Goal: Task Accomplishment & Management: Use online tool/utility

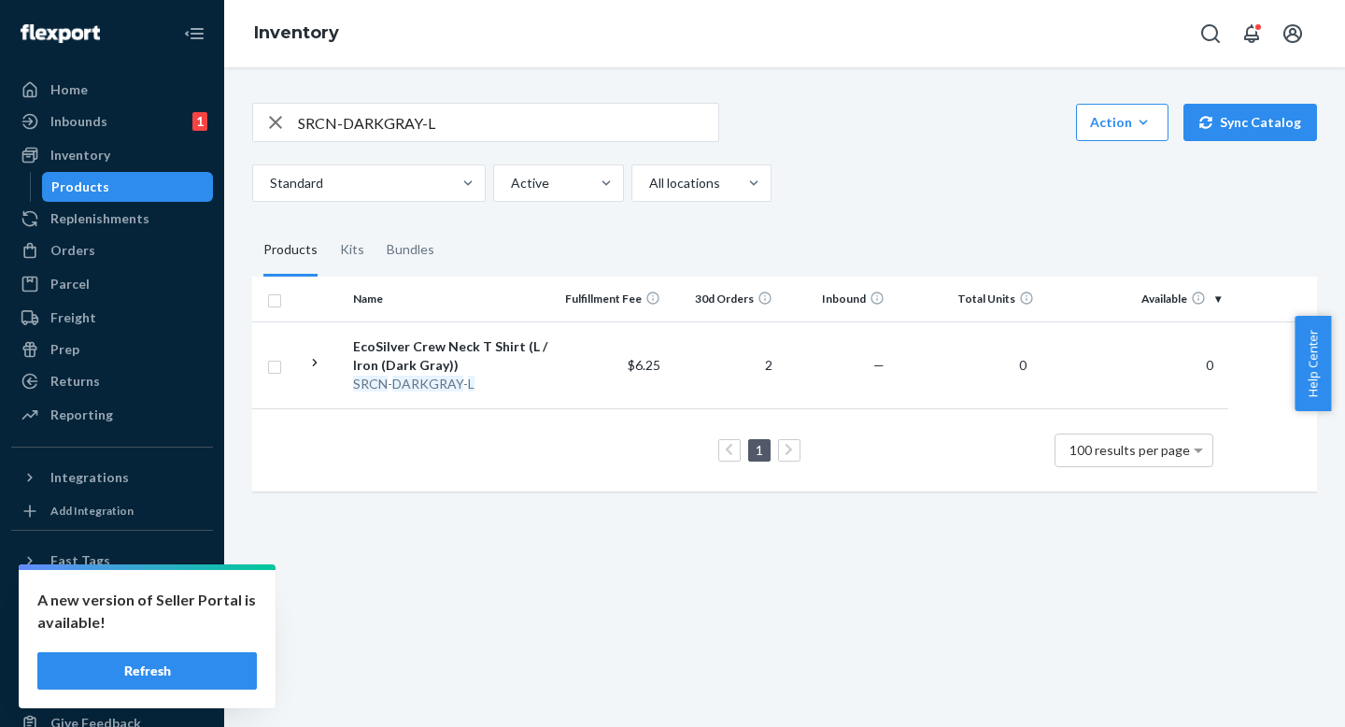
scroll to position [0, 159]
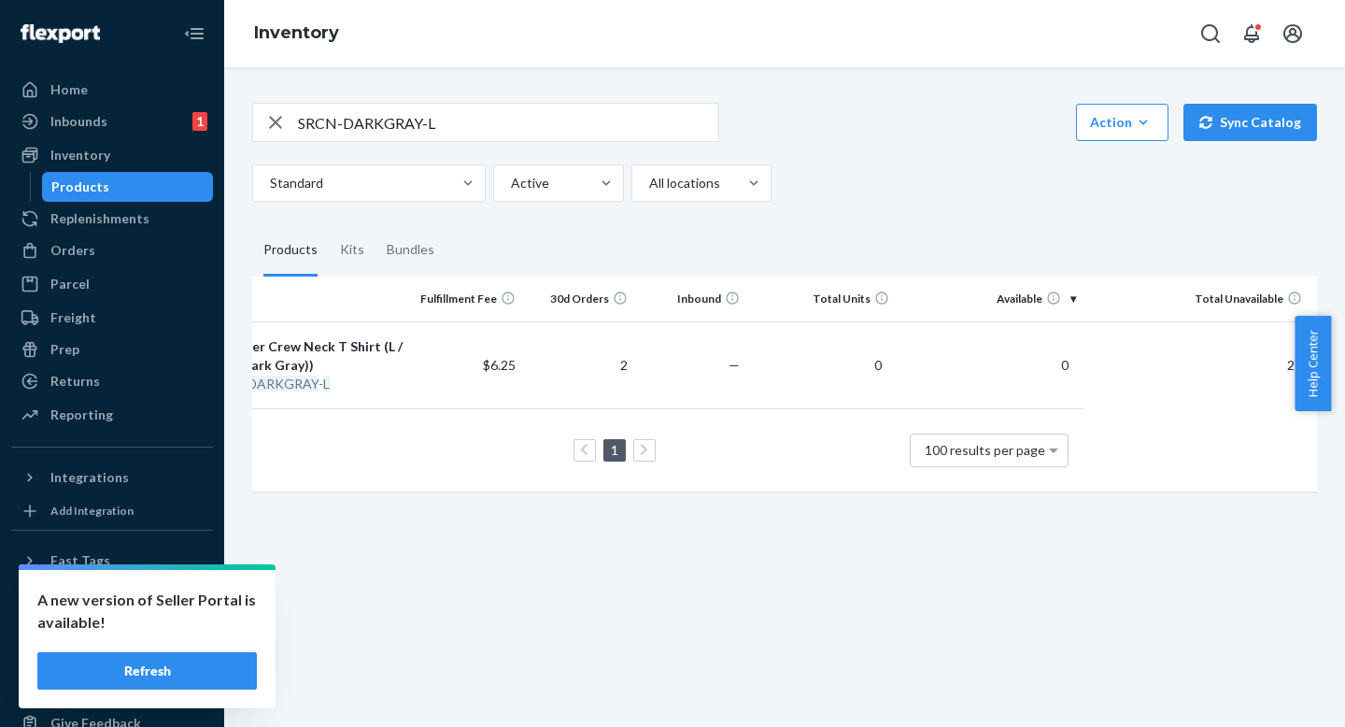
click at [437, 133] on input "SRCN-DARKGRAY-L" at bounding box center [508, 122] width 420 height 37
paste input "2CN-WHITE-HTHR"
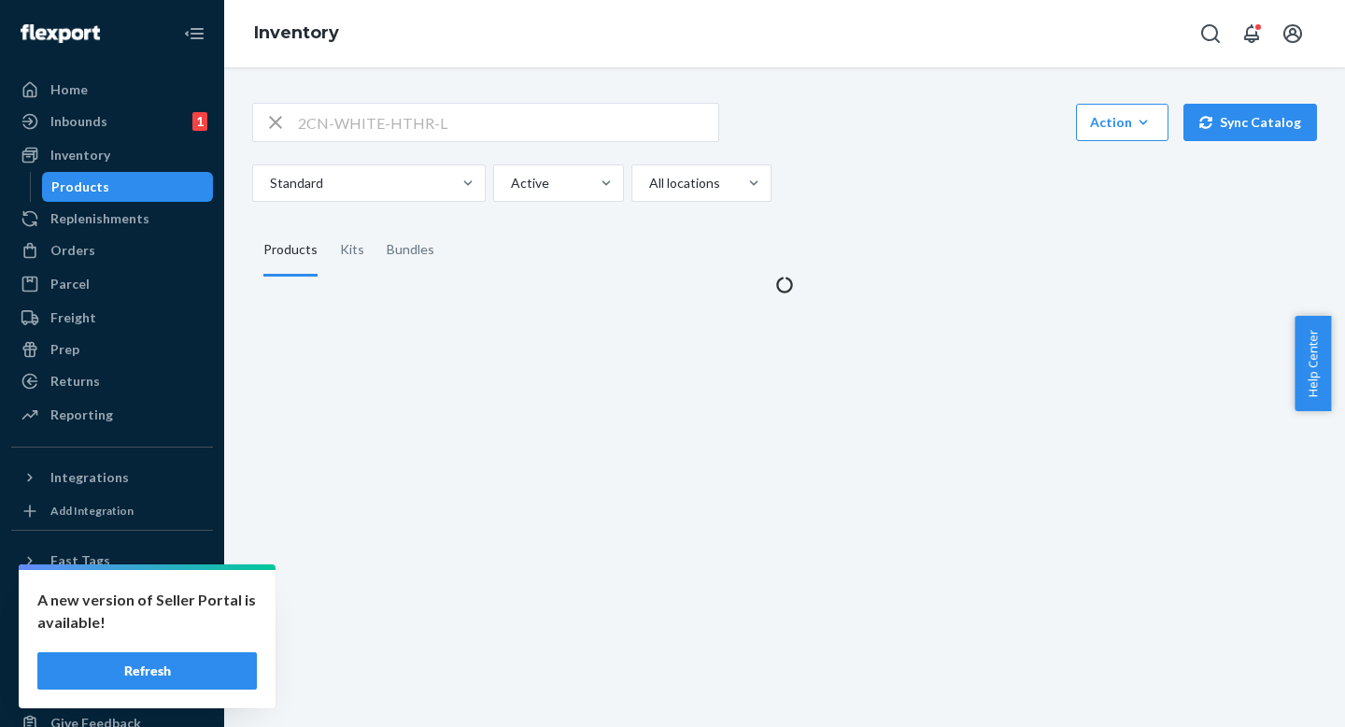
scroll to position [0, 0]
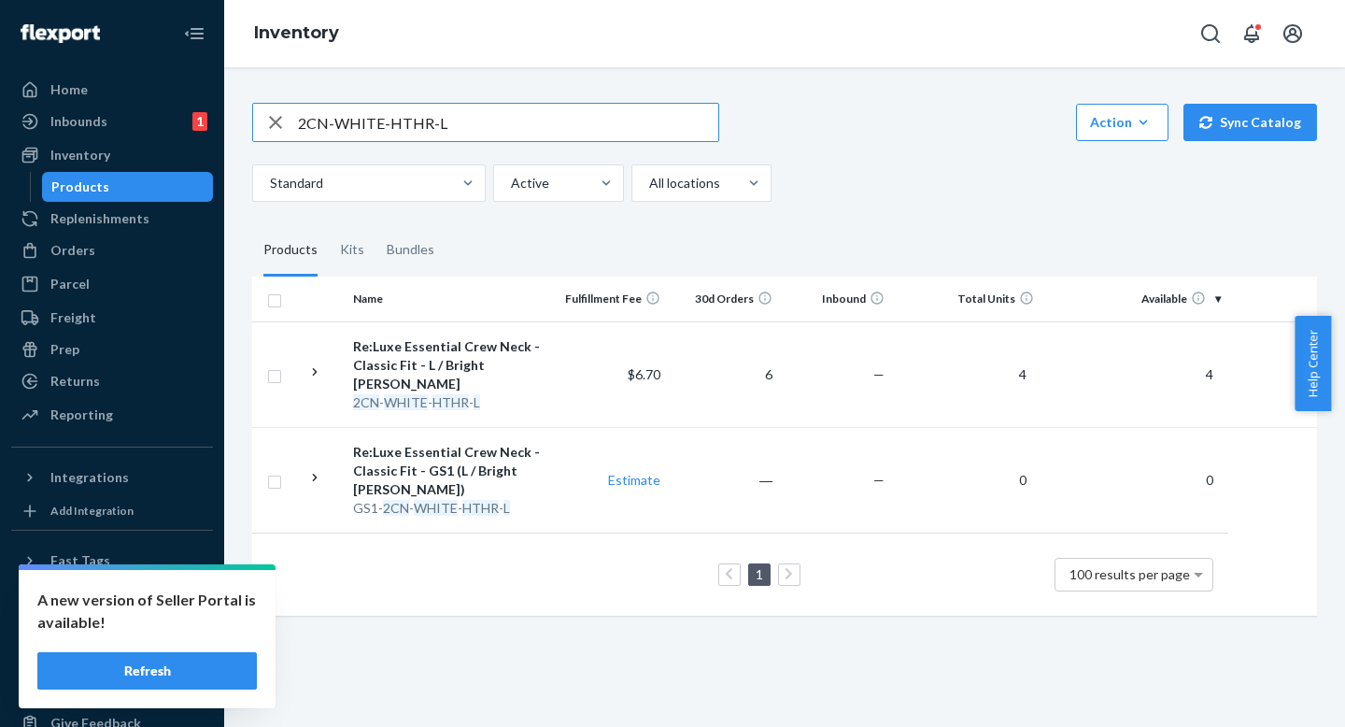
click at [523, 127] on input "2CN-WHITE-HTHR-L" at bounding box center [508, 122] width 420 height 37
paste input "SKU R-BB-BLACK-M"
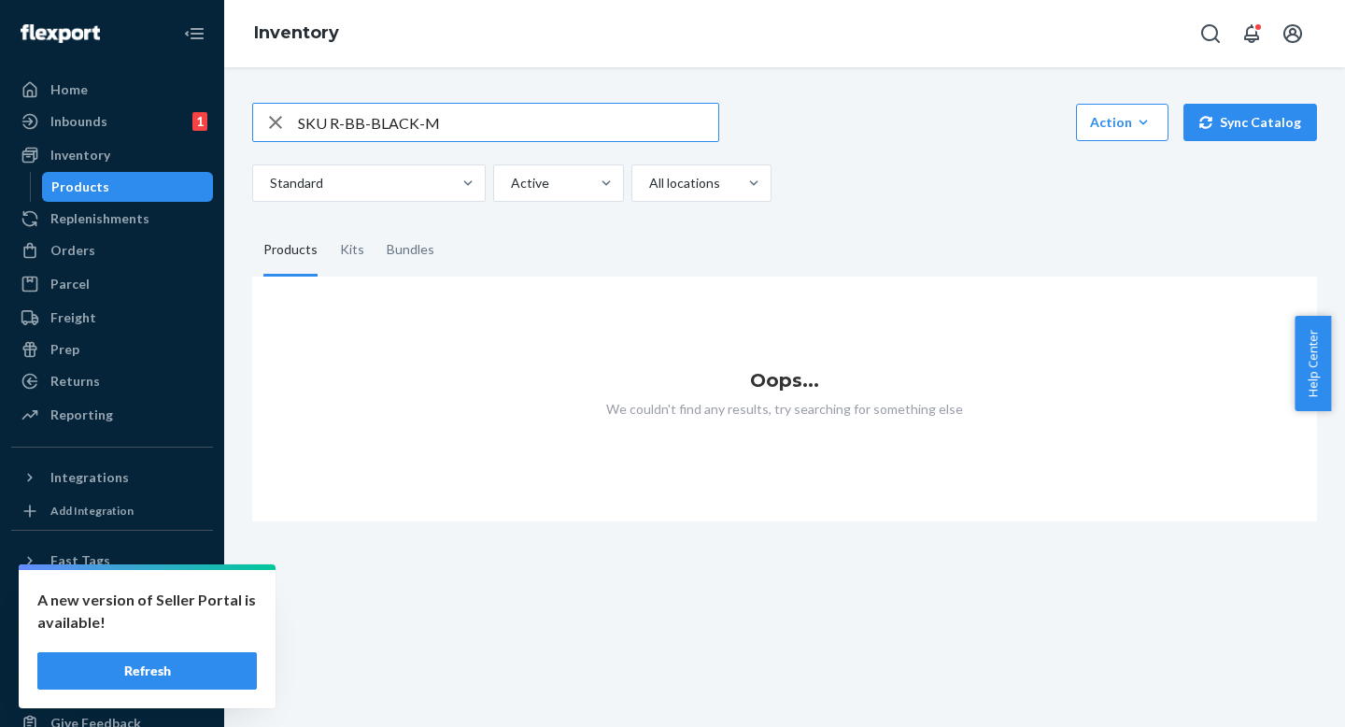
click at [341, 120] on input "SKU R-BB-BLACK-M" at bounding box center [508, 122] width 420 height 37
drag, startPoint x: 333, startPoint y: 122, endPoint x: 260, endPoint y: 123, distance: 72.9
click at [271, 123] on div "SKU R-BB-BLACK-M" at bounding box center [485, 122] width 465 height 37
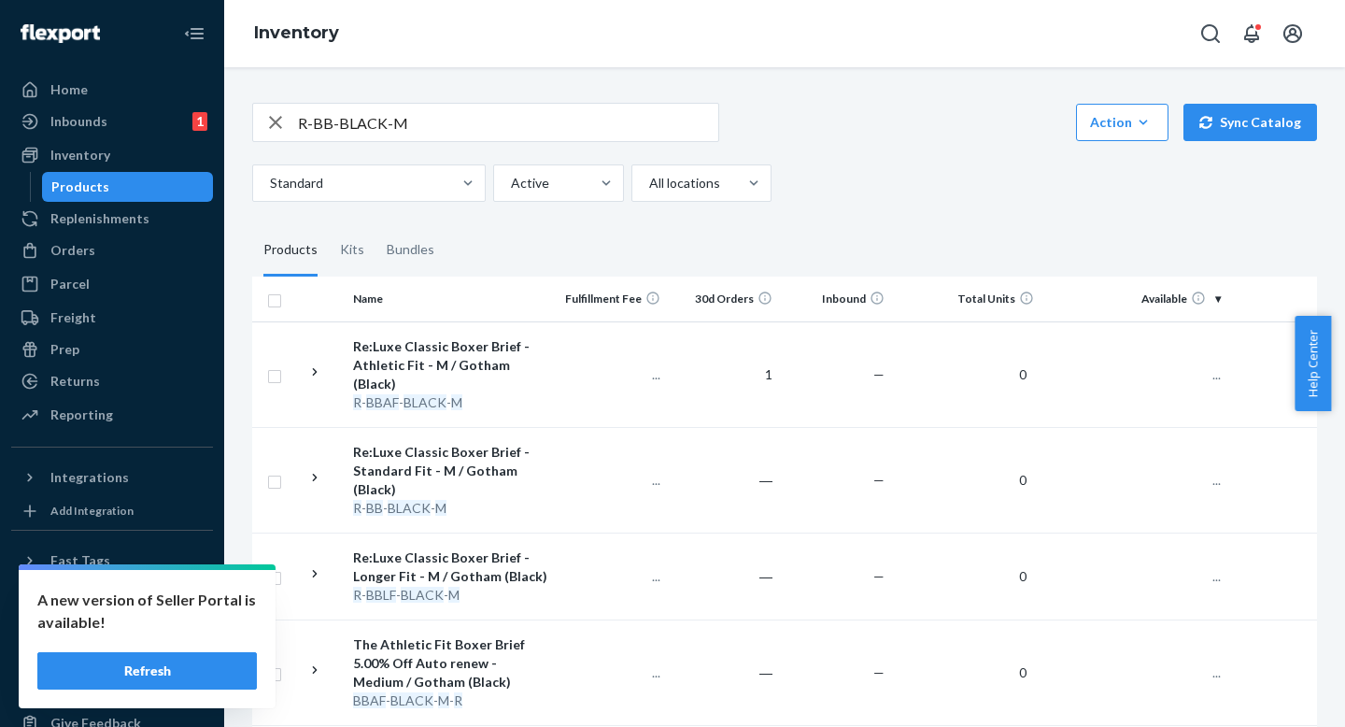
drag, startPoint x: 891, startPoint y: 131, endPoint x: 891, endPoint y: 116, distance: 14.9
click at [891, 129] on div "R-BB-BLACK-M Action Create product Create kit or bundle Bulk create products Bu…" at bounding box center [784, 122] width 1065 height 39
click at [890, 121] on div "R-BB-BLACK-M Action Create product Create kit or bundle Bulk create products Bu…" at bounding box center [784, 122] width 1065 height 39
click at [450, 128] on input "R-BB-BLACK-M" at bounding box center [508, 122] width 420 height 37
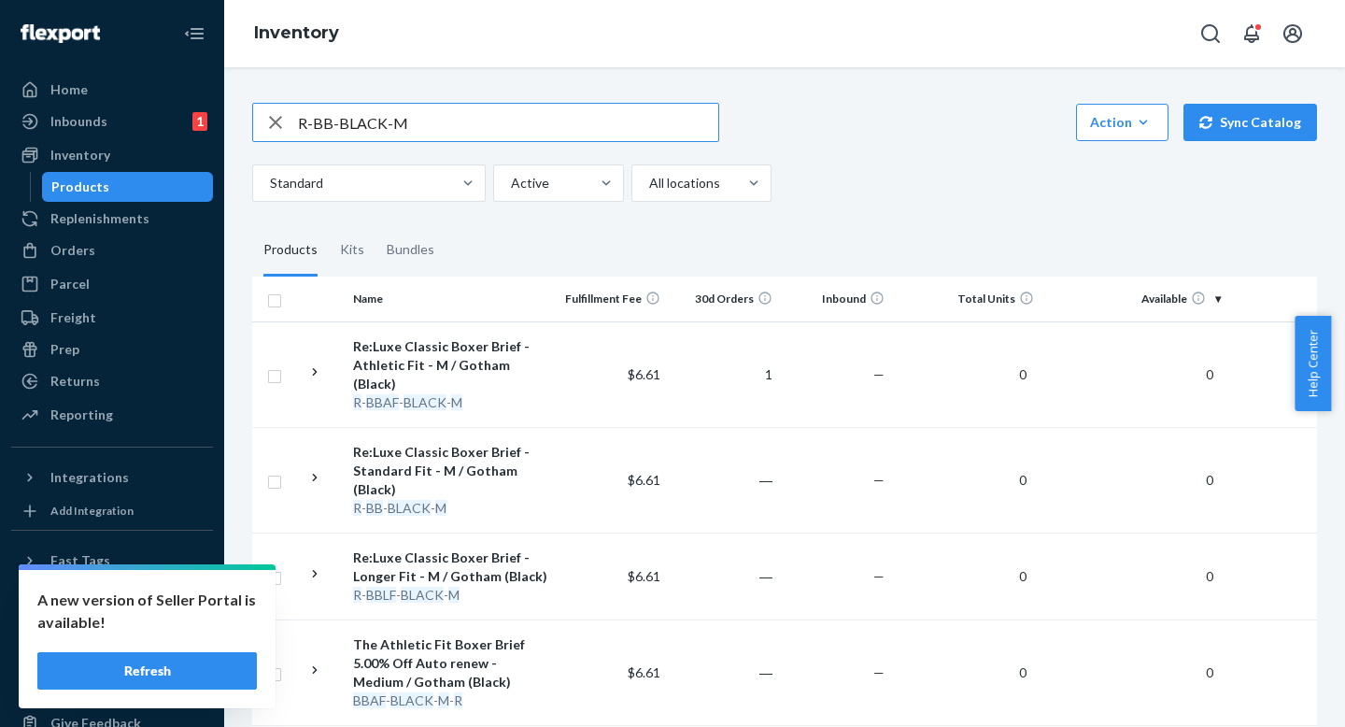
click at [450, 128] on input "R-BB-BLACK-M" at bounding box center [508, 122] width 420 height 37
paste input "SRCN-DARKGRAY-L"
type input "SRCN-DARKGRAY-L"
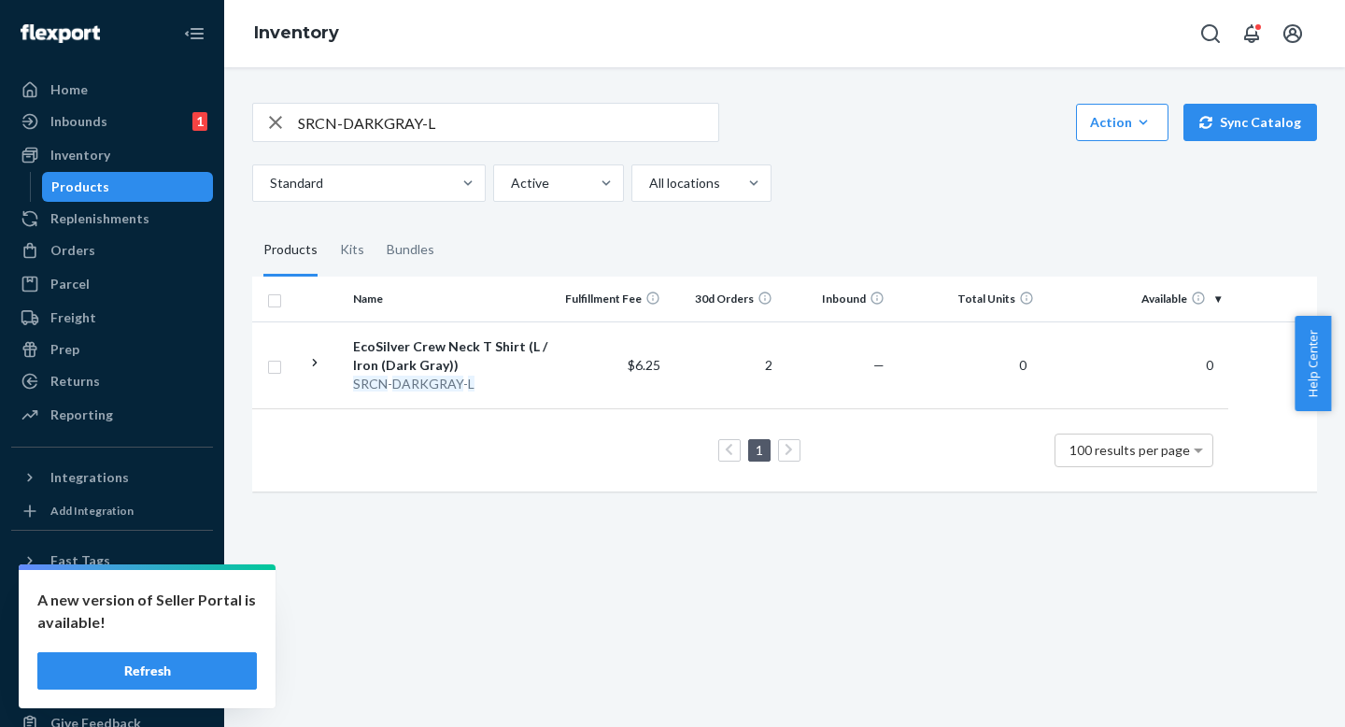
drag, startPoint x: 816, startPoint y: 234, endPoint x: 816, endPoint y: 202, distance: 31.8
click at [816, 231] on fieldset "Products Kits Bundles" at bounding box center [784, 250] width 1065 height 52
click at [816, 202] on div "SRCN-DARKGRAY-L Action Create product Create kit or bundle Bulk create products…" at bounding box center [784, 295] width 1093 height 430
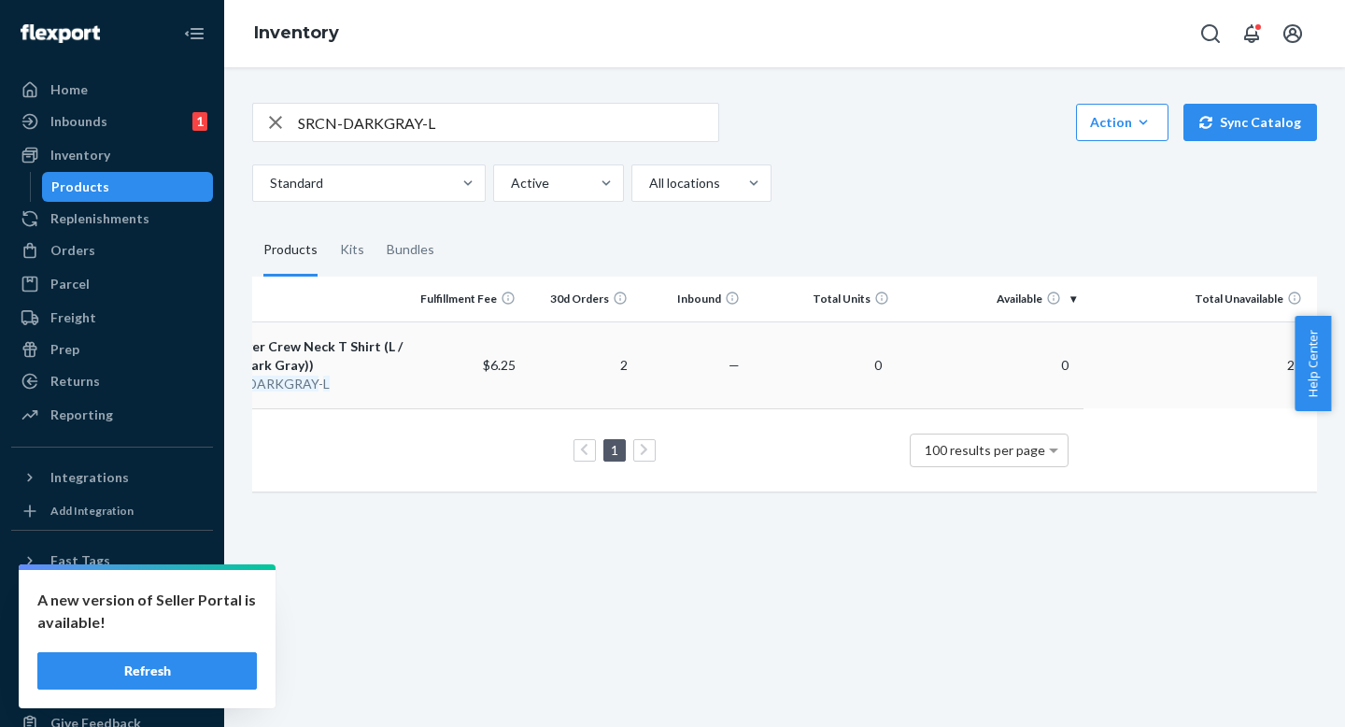
scroll to position [0, 159]
click at [877, 182] on div "Standard Active All locations" at bounding box center [777, 182] width 1051 height 37
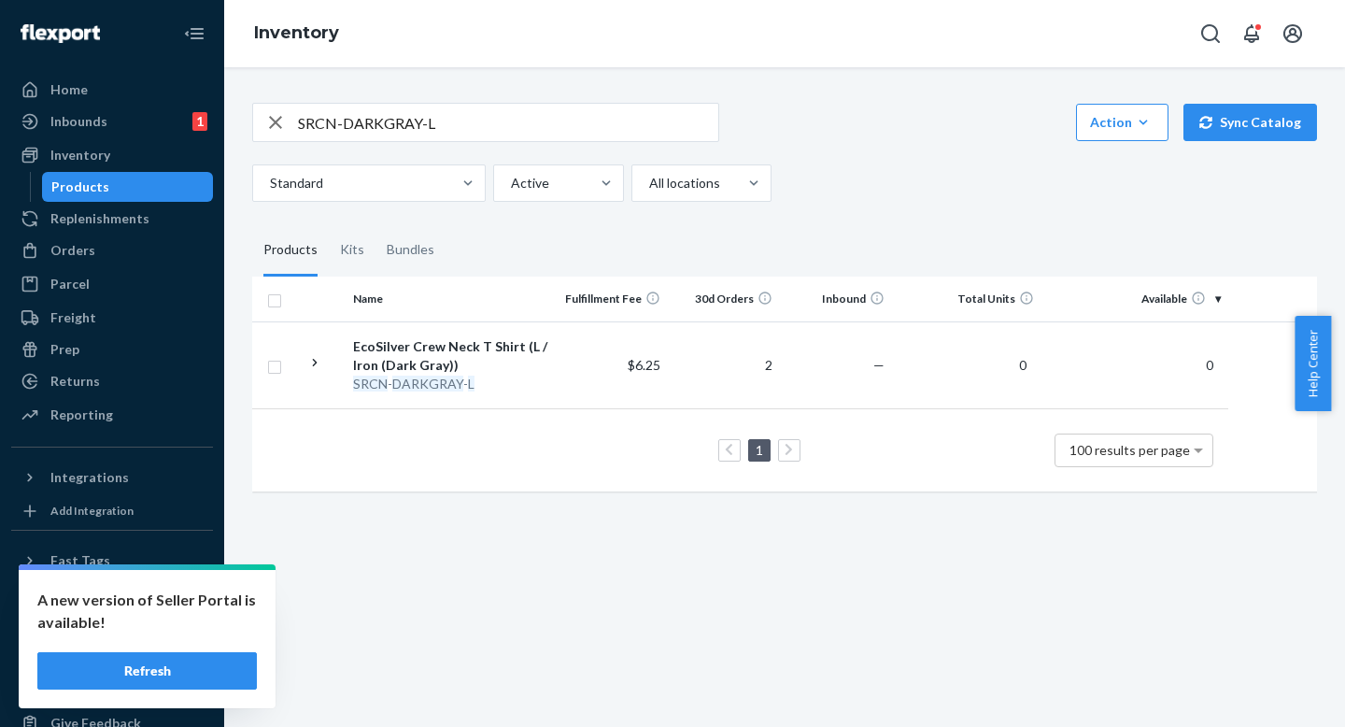
click at [913, 146] on div "SRCN-DARKGRAY-L Action Create product Create kit or bundle Bulk create products…" at bounding box center [784, 152] width 1065 height 99
click at [909, 176] on div "Standard Active All locations" at bounding box center [777, 182] width 1051 height 37
click at [905, 214] on div "SRCN-DARKGRAY-L Action Create product Create kit or bundle Bulk create products…" at bounding box center [784, 295] width 1093 height 430
click at [905, 202] on div "SRCN-DARKGRAY-L Action Create product Create kit or bundle Bulk create products…" at bounding box center [784, 295] width 1093 height 430
click at [907, 232] on fieldset "Products Kits Bundles" at bounding box center [784, 250] width 1065 height 52
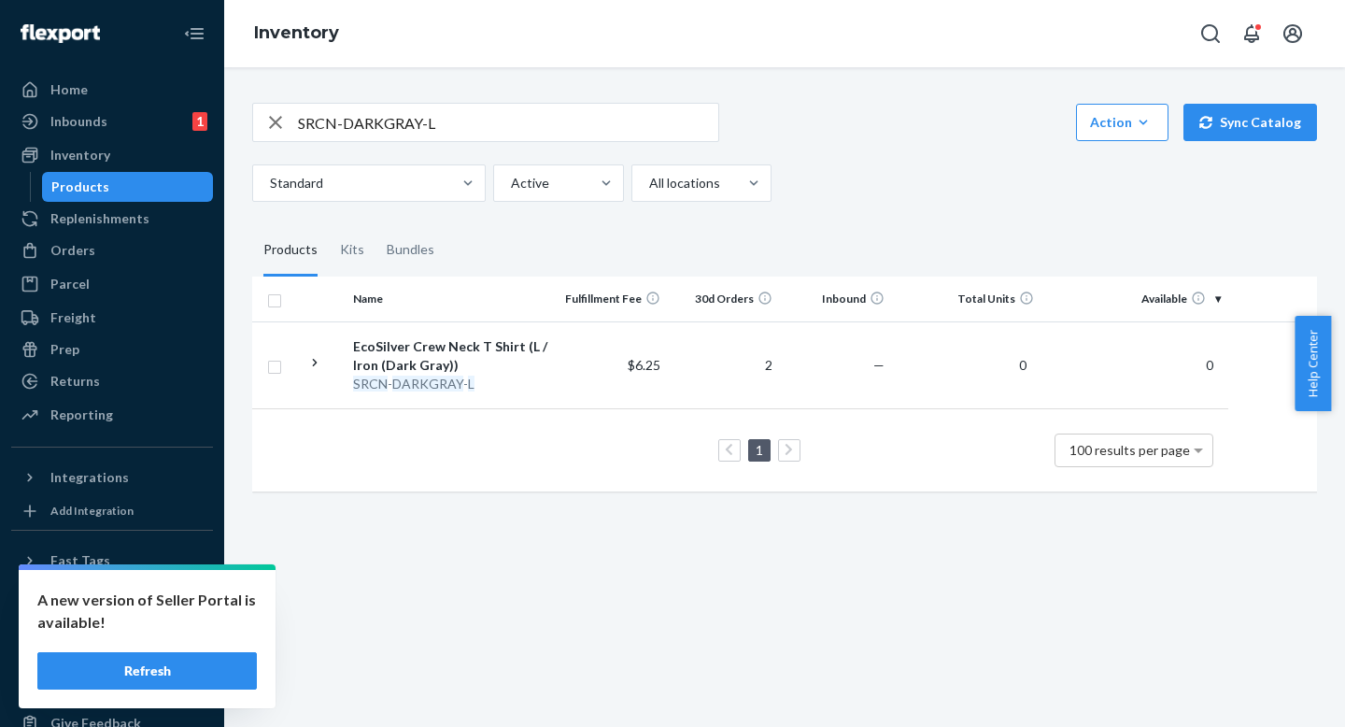
click at [907, 202] on div "SRCN-DARKGRAY-L Action Create product Create kit or bundle Bulk create products…" at bounding box center [784, 295] width 1093 height 430
drag, startPoint x: 899, startPoint y: 237, endPoint x: 899, endPoint y: 249, distance: 12.1
click at [899, 235] on fieldset "Products Kits Bundles" at bounding box center [784, 250] width 1065 height 52
click at [898, 258] on fieldset "Products Kits Bundles" at bounding box center [784, 250] width 1065 height 52
click at [898, 235] on fieldset "Products Kits Bundles" at bounding box center [784, 250] width 1065 height 52
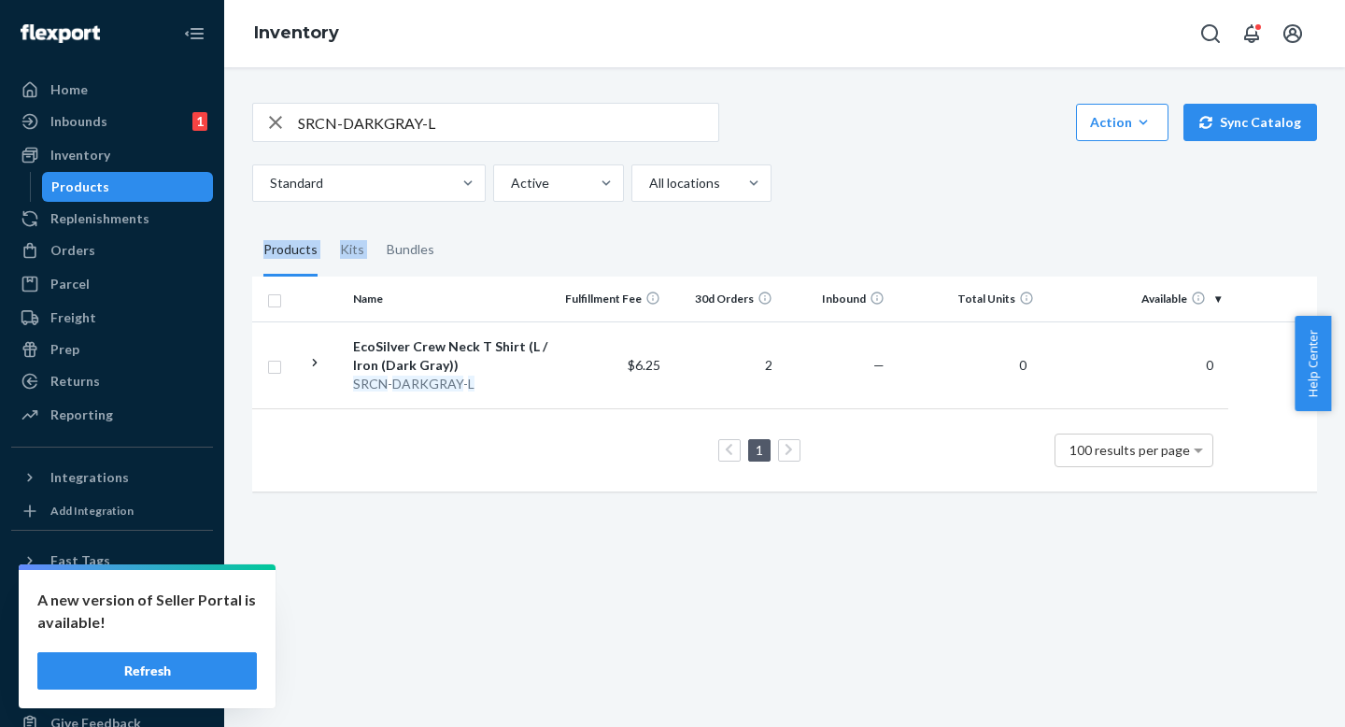
drag, startPoint x: 893, startPoint y: 214, endPoint x: 897, endPoint y: 170, distance: 44.1
click at [893, 192] on div "SRCN-DARKGRAY-L Action Create product Create kit or bundle Bulk create products…" at bounding box center [784, 295] width 1093 height 430
drag, startPoint x: 878, startPoint y: 237, endPoint x: 877, endPoint y: 221, distance: 15.9
click at [878, 237] on fieldset "Products Kits Bundles" at bounding box center [784, 250] width 1065 height 52
click at [877, 221] on div "SRCN-DARKGRAY-L Action Create product Create kit or bundle Bulk create products…" at bounding box center [784, 295] width 1093 height 430
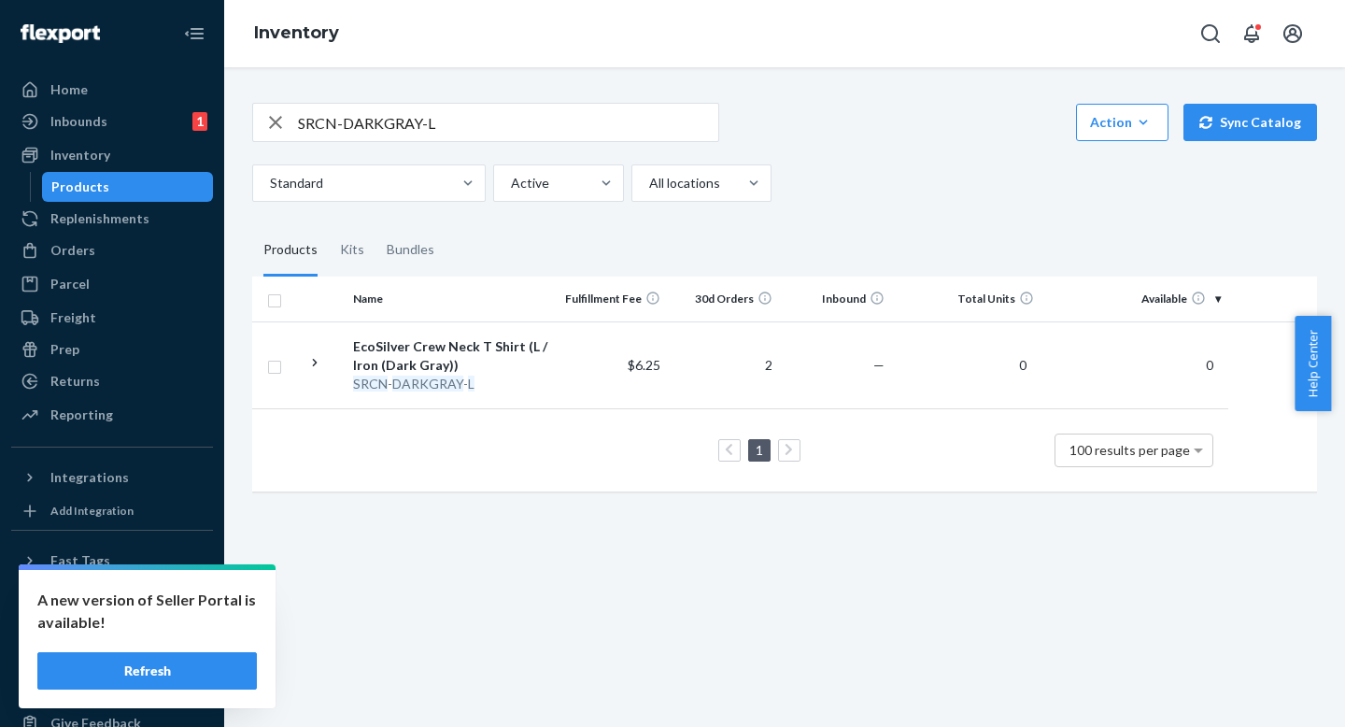
click at [876, 221] on div "SRCN-DARKGRAY-L Action Create product Create kit or bundle Bulk create products…" at bounding box center [784, 295] width 1093 height 430
click at [854, 228] on fieldset "Products Kits Bundles" at bounding box center [784, 250] width 1065 height 52
click at [851, 251] on fieldset "Products Kits Bundles" at bounding box center [784, 250] width 1065 height 52
click at [853, 236] on fieldset "Products Kits Bundles" at bounding box center [784, 250] width 1065 height 52
click at [853, 228] on fieldset "Products Kits Bundles" at bounding box center [784, 250] width 1065 height 52
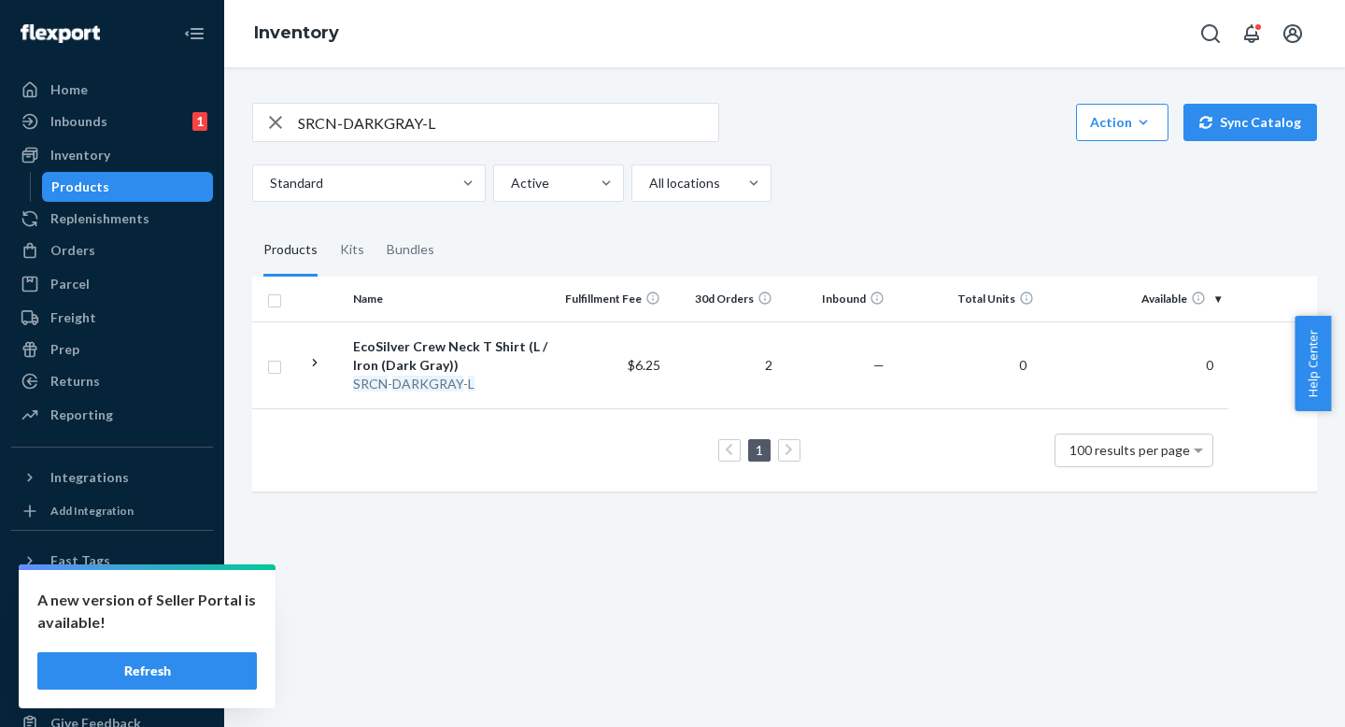
drag, startPoint x: 855, startPoint y: 237, endPoint x: 854, endPoint y: 214, distance: 23.4
click at [855, 235] on fieldset "Products Kits Bundles" at bounding box center [784, 250] width 1065 height 52
click at [854, 214] on div "SRCN-DARKGRAY-L Action Create product Create kit or bundle Bulk create products…" at bounding box center [784, 295] width 1093 height 430
click at [919, 268] on fieldset "Products Kits Bundles" at bounding box center [784, 250] width 1065 height 52
click at [913, 222] on div "SRCN-DARKGRAY-L Action Create product Create kit or bundle Bulk create products…" at bounding box center [784, 295] width 1093 height 430
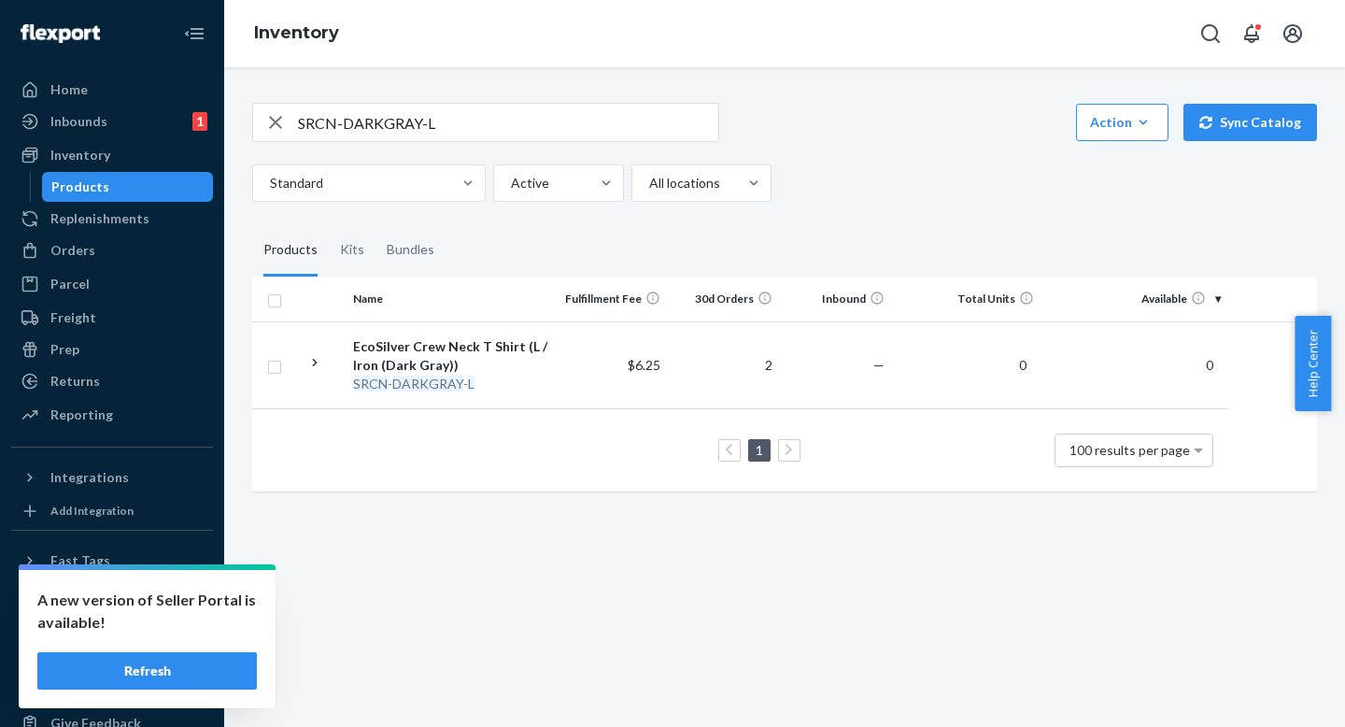
click at [913, 233] on fieldset "Products Kits Bundles" at bounding box center [784, 250] width 1065 height 52
click at [898, 207] on div "SRCN-DARKGRAY-L Action Create product Create kit or bundle Bulk create products…" at bounding box center [784, 295] width 1093 height 430
drag, startPoint x: 882, startPoint y: 262, endPoint x: 880, endPoint y: 207, distance: 55.1
click at [881, 256] on fieldset "Products Kits Bundles" at bounding box center [784, 250] width 1065 height 52
click at [880, 207] on div "SRCN-DARKGRAY-L Action Create product Create kit or bundle Bulk create products…" at bounding box center [784, 295] width 1093 height 430
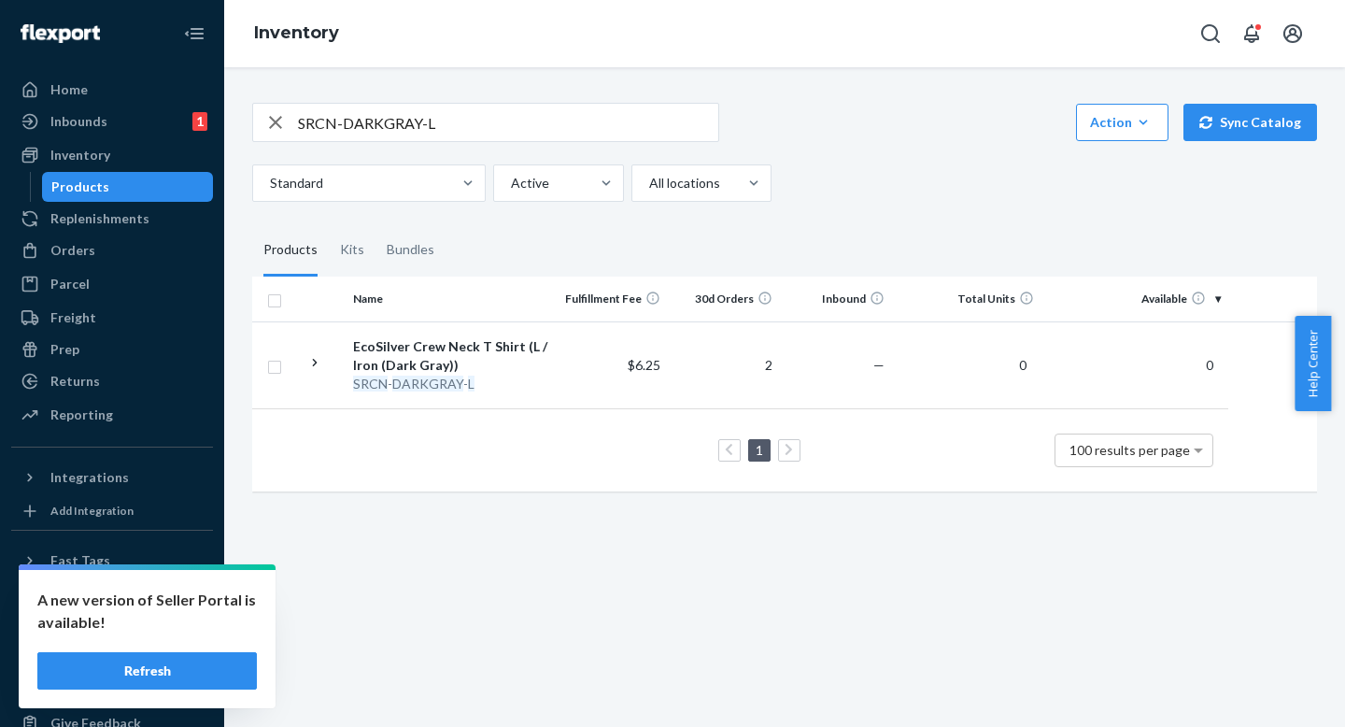
click at [897, 211] on div "SRCN-DARKGRAY-L Action Create product Create kit or bundle Bulk create products…" at bounding box center [784, 295] width 1093 height 430
click at [894, 200] on div "Standard Active All locations" at bounding box center [777, 182] width 1051 height 37
click at [885, 224] on fieldset "Products Kits Bundles" at bounding box center [784, 250] width 1065 height 52
click at [885, 204] on div "SRCN-DARKGRAY-L Action Create product Create kit or bundle Bulk create products…" at bounding box center [784, 295] width 1093 height 430
drag, startPoint x: 870, startPoint y: 261, endPoint x: 870, endPoint y: 245, distance: 15.9
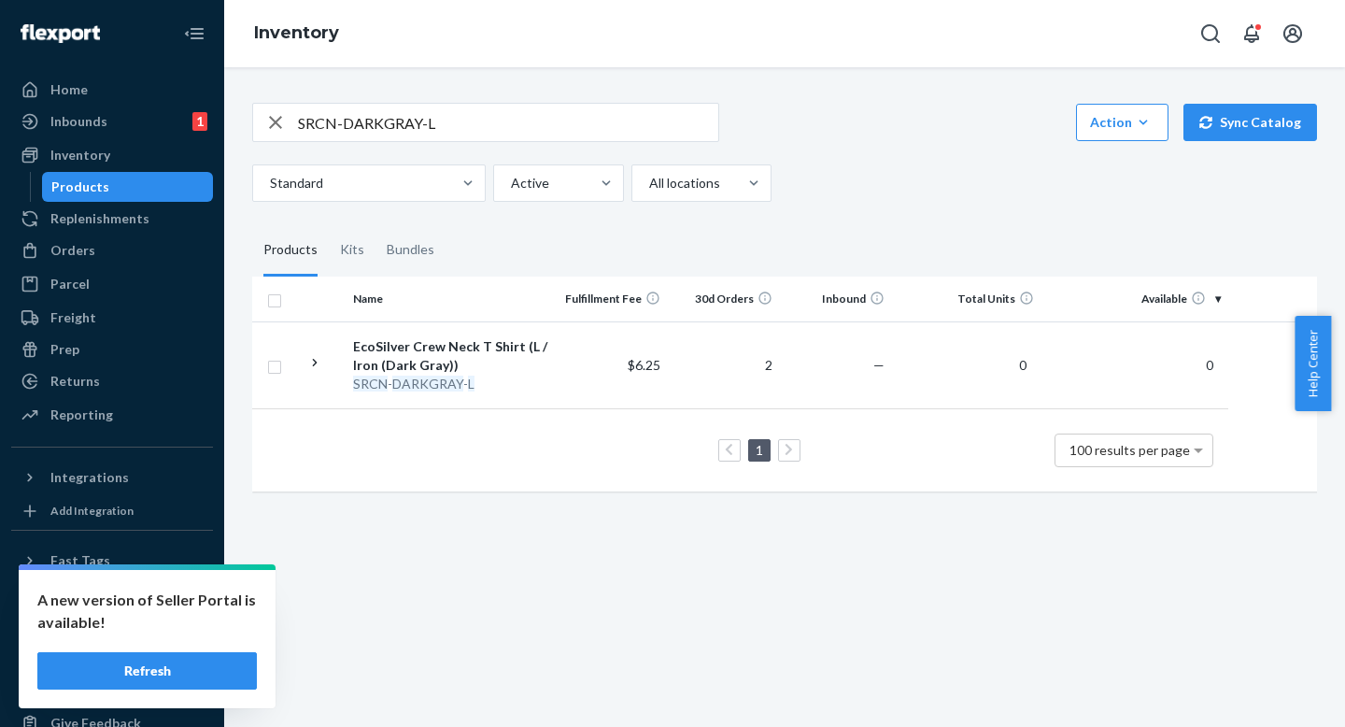
click at [870, 261] on fieldset "Products Kits Bundles" at bounding box center [784, 250] width 1065 height 52
click at [870, 244] on fieldset "Products Kits Bundles" at bounding box center [784, 250] width 1065 height 52
drag, startPoint x: 867, startPoint y: 258, endPoint x: 866, endPoint y: 239, distance: 18.7
click at [867, 257] on fieldset "Products Kits Bundles" at bounding box center [784, 250] width 1065 height 52
click at [866, 239] on fieldset "Products Kits Bundles" at bounding box center [784, 250] width 1065 height 52
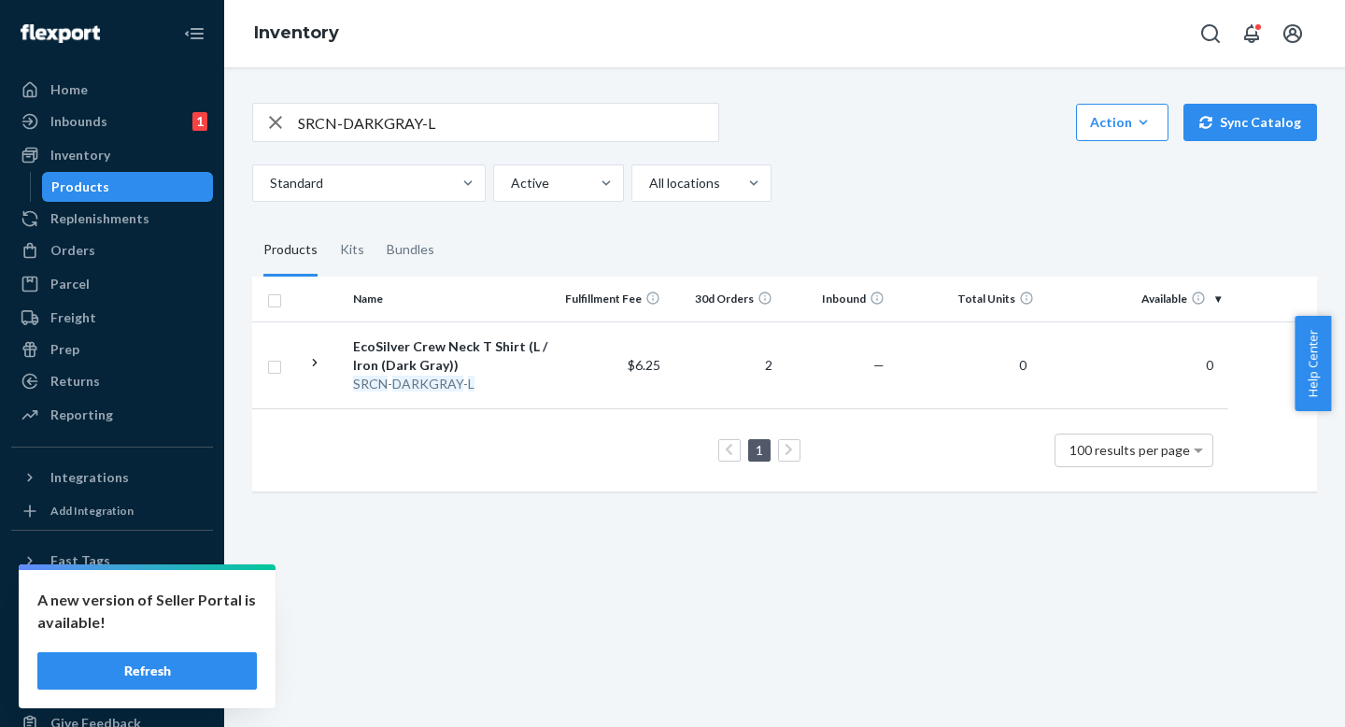
click at [865, 237] on fieldset "Products Kits Bundles" at bounding box center [784, 250] width 1065 height 52
drag, startPoint x: 861, startPoint y: 194, endPoint x: 858, endPoint y: 209, distance: 15.2
click at [861, 194] on div "Standard Active All locations" at bounding box center [777, 182] width 1051 height 37
click at [858, 210] on div "SRCN-DARKGRAY-L Action Create product Create kit or bundle Bulk create products…" at bounding box center [784, 295] width 1093 height 430
click at [883, 248] on fieldset "Products Kits Bundles" at bounding box center [784, 250] width 1065 height 52
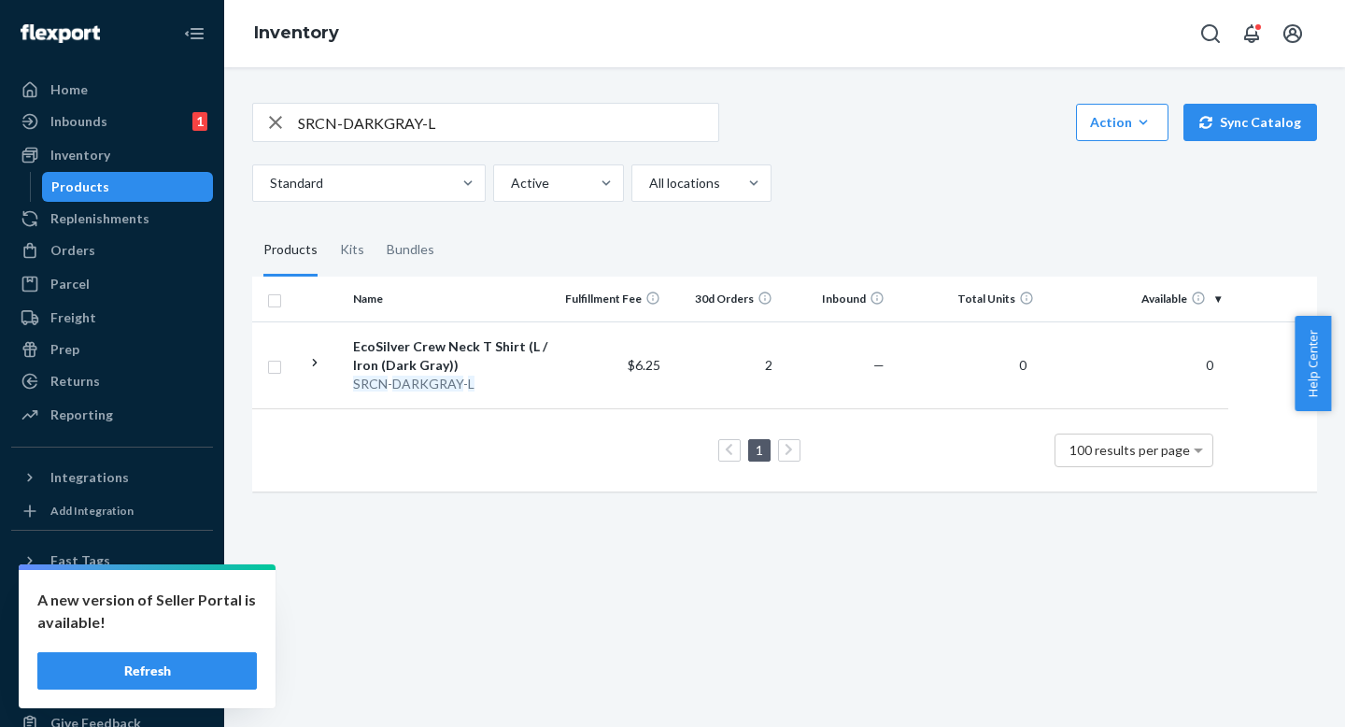
click at [881, 242] on fieldset "Products Kits Bundles" at bounding box center [784, 250] width 1065 height 52
drag, startPoint x: 878, startPoint y: 230, endPoint x: 877, endPoint y: 247, distance: 16.8
click at [877, 231] on fieldset "Products Kits Bundles" at bounding box center [784, 250] width 1065 height 52
click at [877, 247] on fieldset "Products Kits Bundles" at bounding box center [784, 250] width 1065 height 52
drag, startPoint x: 875, startPoint y: 230, endPoint x: 875, endPoint y: 258, distance: 28.0
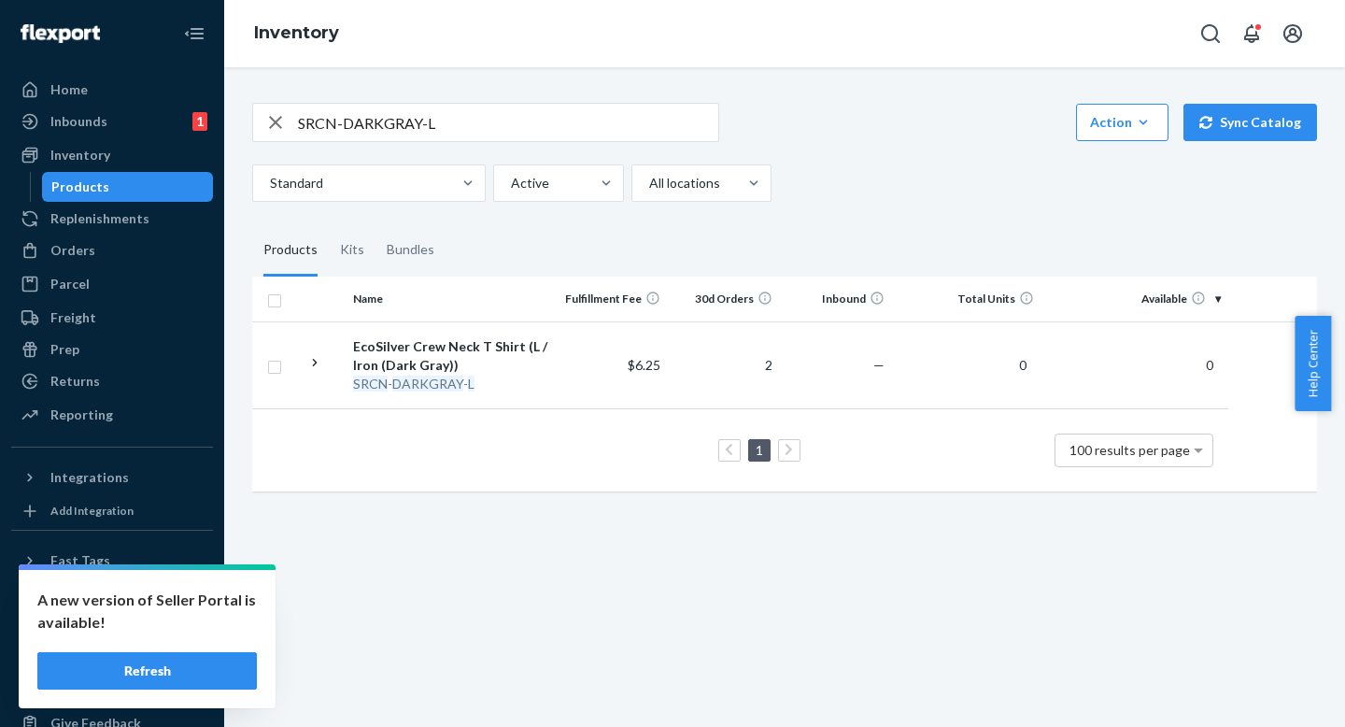
click at [875, 231] on fieldset "Products Kits Bundles" at bounding box center [784, 250] width 1065 height 52
click at [875, 260] on fieldset "Products Kits Bundles" at bounding box center [784, 250] width 1065 height 52
click at [875, 248] on fieldset "Products Kits Bundles" at bounding box center [784, 250] width 1065 height 52
click at [874, 216] on div "SRCN-DARKGRAY-L Action Create product Create kit or bundle Bulk create products…" at bounding box center [784, 295] width 1093 height 430
click at [874, 234] on fieldset "Products Kits Bundles" at bounding box center [784, 250] width 1065 height 52
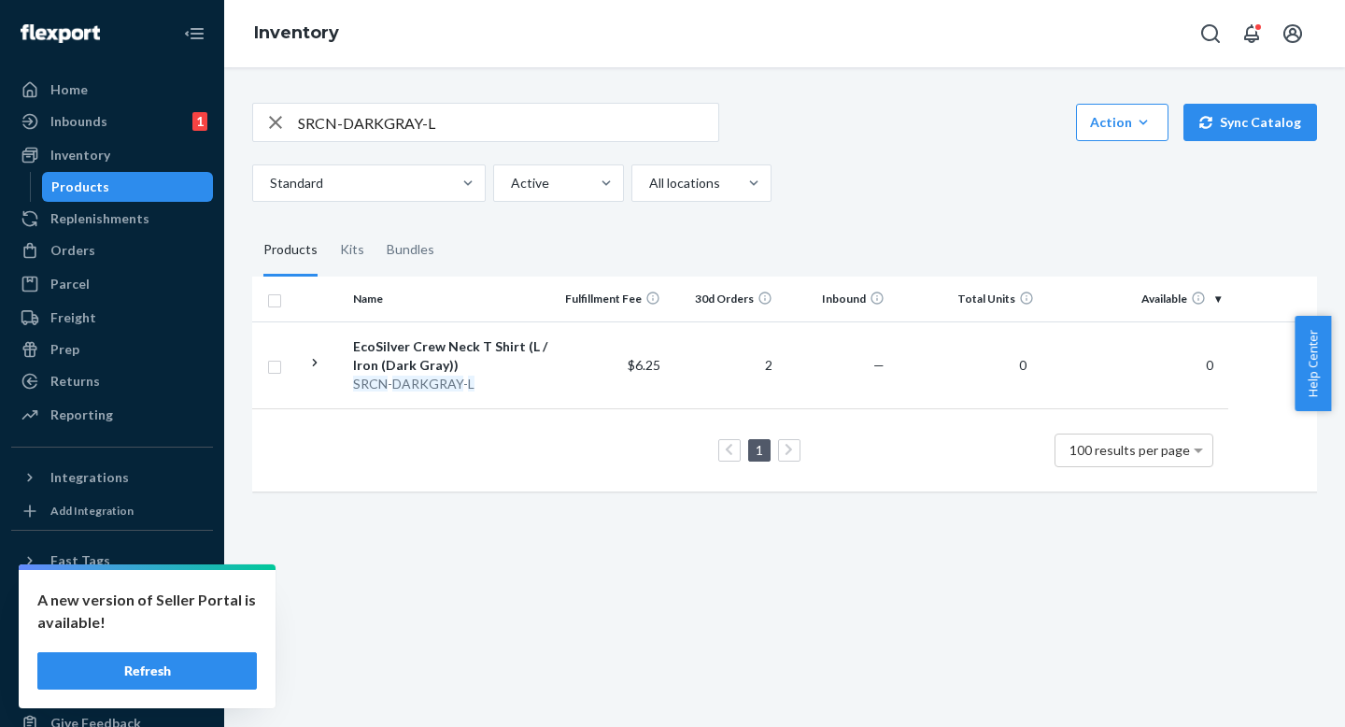
click at [851, 257] on fieldset "Products Kits Bundles" at bounding box center [784, 250] width 1065 height 52
click at [853, 239] on fieldset "Products Kits Bundles" at bounding box center [784, 250] width 1065 height 52
click at [849, 207] on div "SRCN-DARKGRAY-L Action Create product Create kit or bundle Bulk create products…" at bounding box center [784, 295] width 1093 height 430
click at [848, 214] on div "SRCN-DARKGRAY-L Action Create product Create kit or bundle Bulk create products…" at bounding box center [784, 295] width 1093 height 430
click at [871, 229] on fieldset "Products Kits Bundles" at bounding box center [784, 250] width 1065 height 52
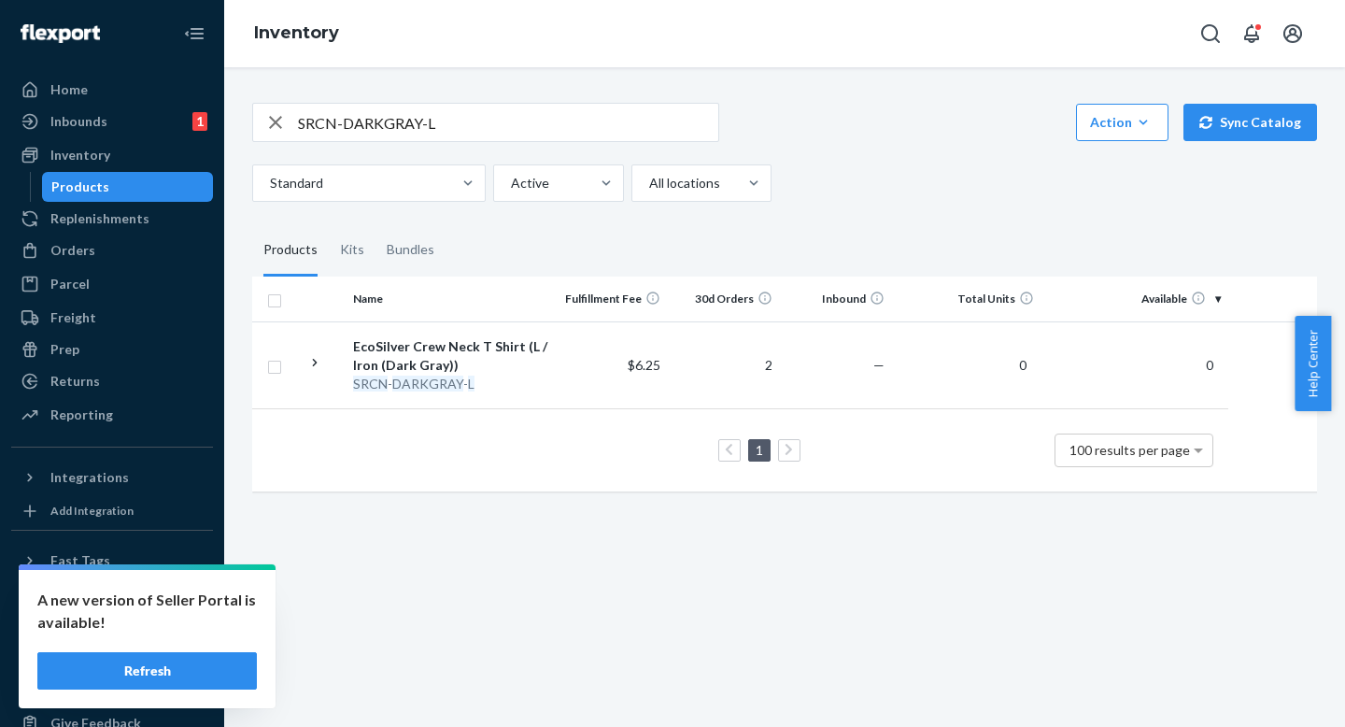
click at [862, 188] on div "Standard Active All locations" at bounding box center [777, 182] width 1051 height 37
click at [862, 192] on div "Standard Active All locations" at bounding box center [777, 182] width 1051 height 37
click at [863, 192] on div "Standard Active All locations" at bounding box center [777, 182] width 1051 height 37
click at [847, 231] on fieldset "Products Kits Bundles" at bounding box center [784, 250] width 1065 height 52
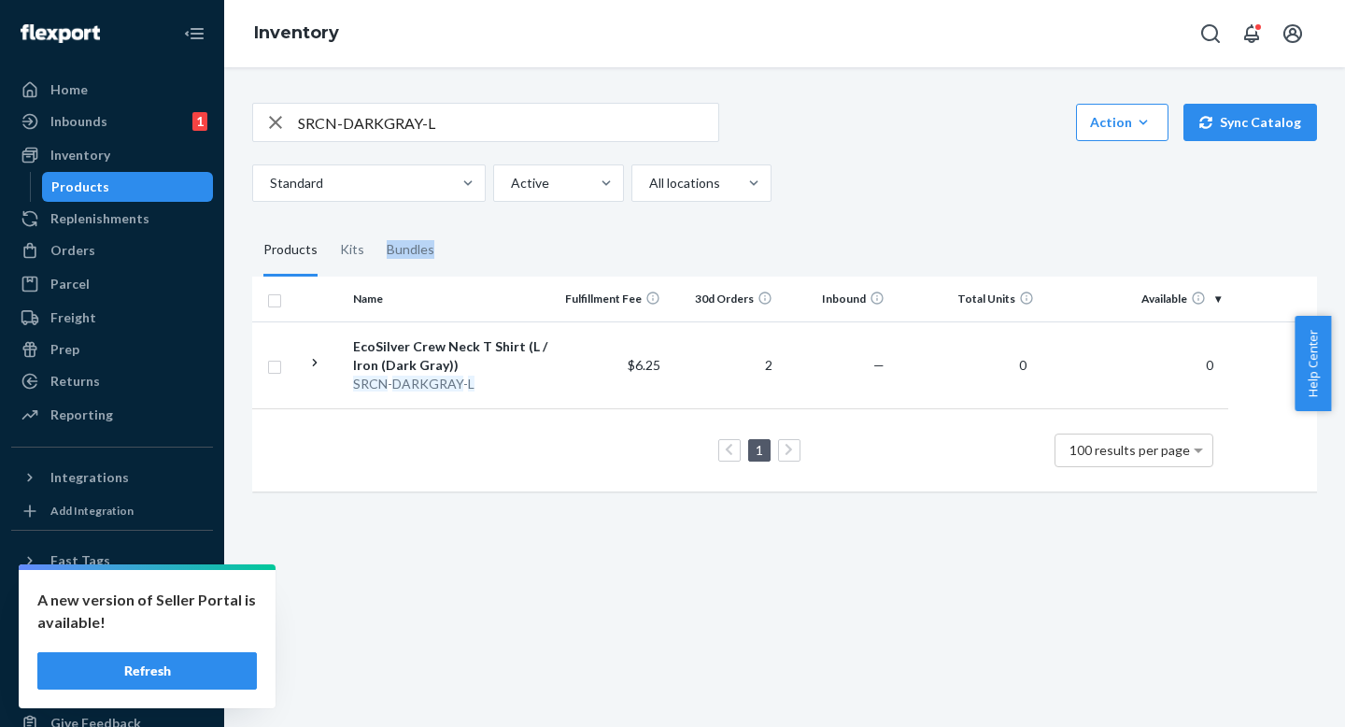
click at [846, 230] on fieldset "Products Kits Bundles" at bounding box center [784, 250] width 1065 height 52
click at [845, 255] on fieldset "Products Kits Bundles" at bounding box center [784, 250] width 1065 height 52
click at [842, 233] on fieldset "Products Kits Bundles" at bounding box center [784, 250] width 1065 height 52
click at [842, 248] on fieldset "Products Kits Bundles" at bounding box center [784, 250] width 1065 height 52
click at [840, 230] on fieldset "Products Kits Bundles" at bounding box center [784, 250] width 1065 height 52
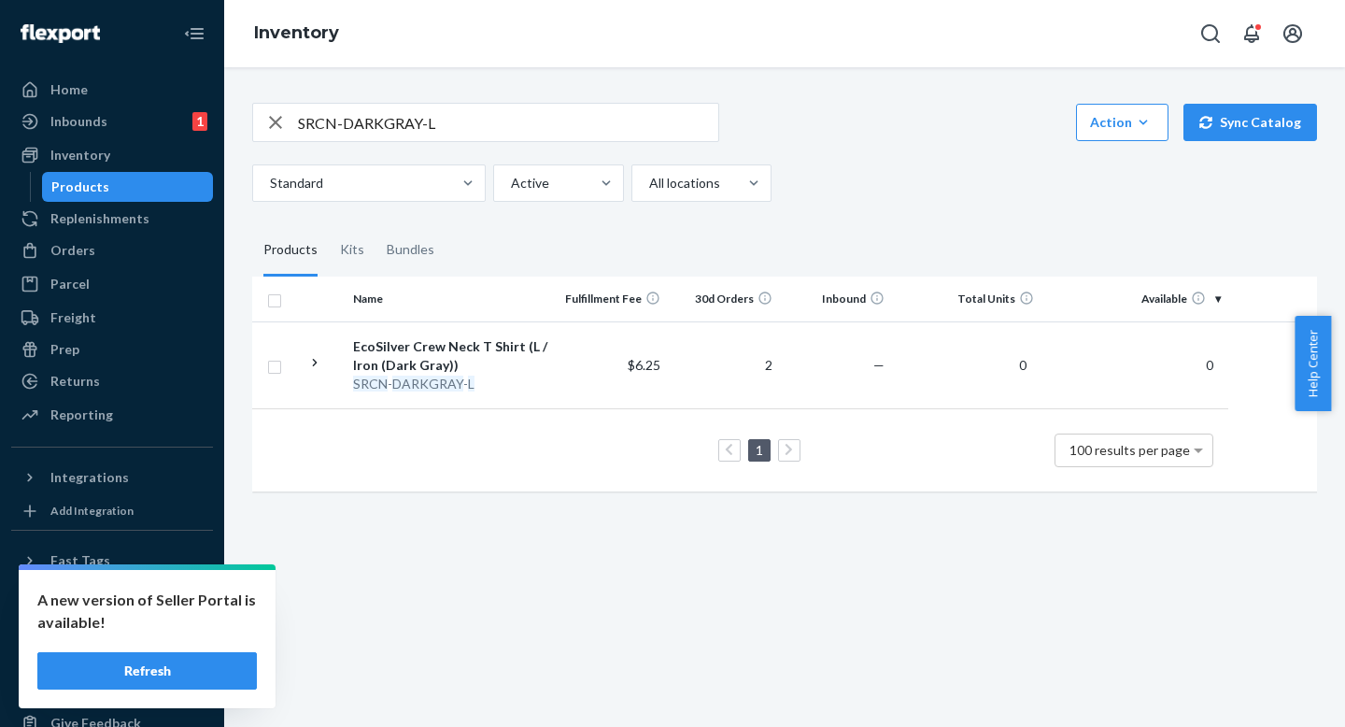
drag, startPoint x: 840, startPoint y: 230, endPoint x: 840, endPoint y: 245, distance: 14.9
click at [840, 230] on fieldset "Products Kits Bundles" at bounding box center [784, 250] width 1065 height 52
drag, startPoint x: 840, startPoint y: 245, endPoint x: 840, endPoint y: 231, distance: 14.0
click at [840, 245] on fieldset "Products Kits Bundles" at bounding box center [784, 250] width 1065 height 52
click at [803, 215] on div "SRCN-DARKGRAY-L Action Create product Create kit or bundle Bulk create products…" at bounding box center [784, 295] width 1093 height 430
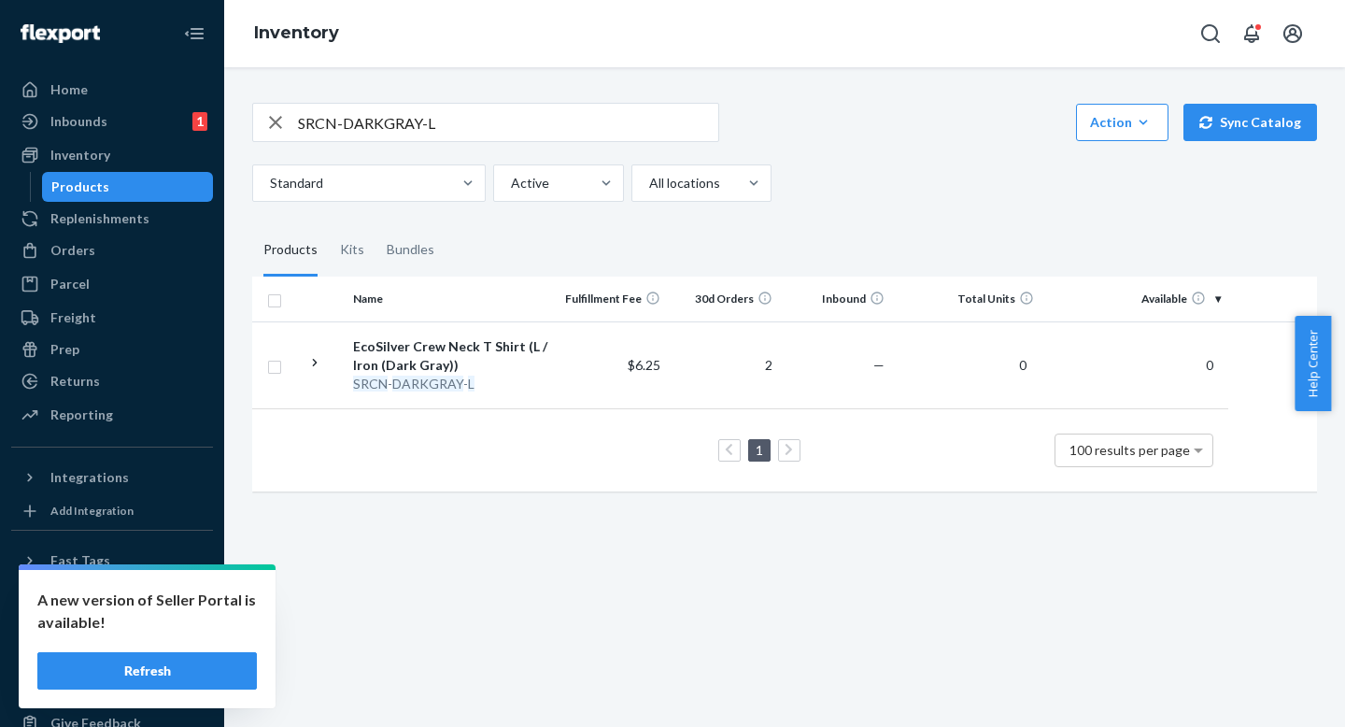
click at [803, 207] on div "SRCN-DARKGRAY-L Action Create product Create kit or bundle Bulk create products…" at bounding box center [784, 295] width 1093 height 430
drag, startPoint x: 803, startPoint y: 173, endPoint x: 802, endPoint y: 207, distance: 34.6
click at [803, 175] on div "Standard Active All locations" at bounding box center [777, 182] width 1051 height 37
click at [802, 207] on div "SRCN-DARKGRAY-L Action Create product Create kit or bundle Bulk create products…" at bounding box center [784, 295] width 1093 height 430
click at [832, 197] on div "Standard Active All locations" at bounding box center [777, 182] width 1051 height 37
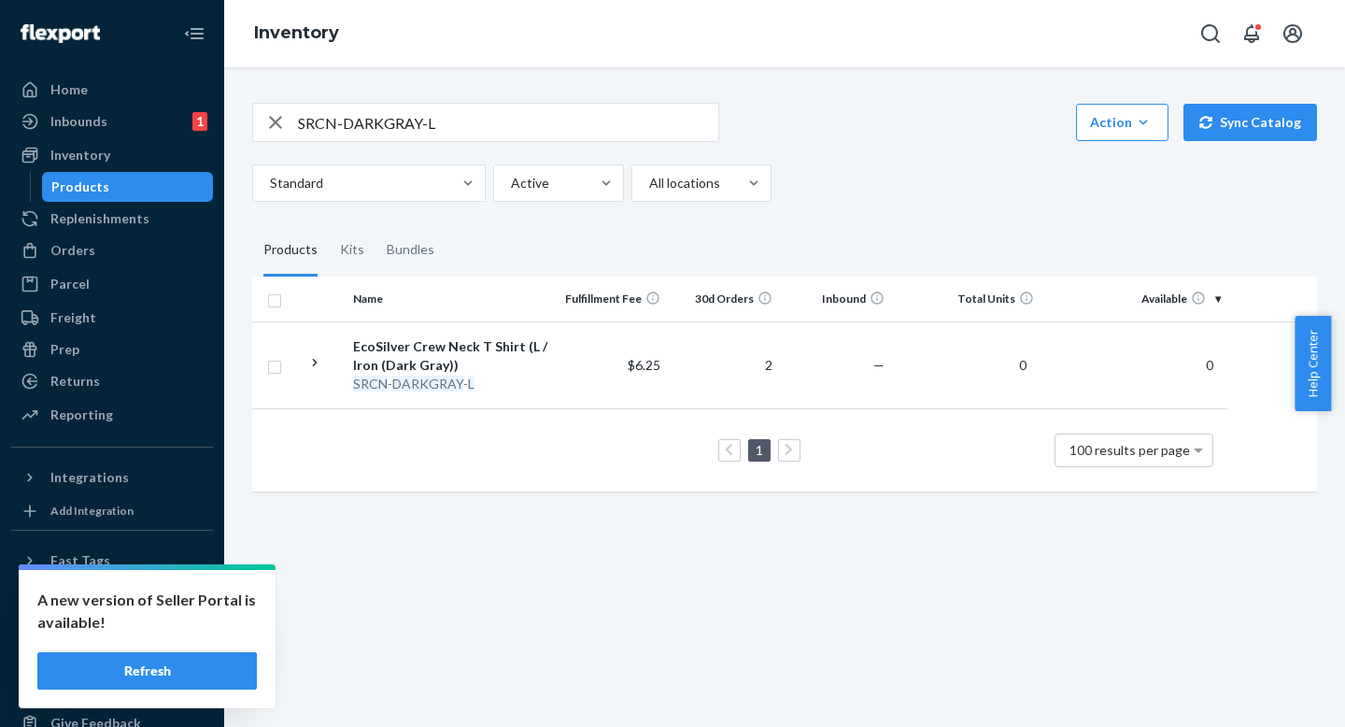
click at [831, 167] on div "Standard Active All locations" at bounding box center [777, 182] width 1051 height 37
click at [423, 131] on input "SRCN-DARKGRAY-L" at bounding box center [508, 122] width 420 height 37
